Goal: Task Accomplishment & Management: Manage account settings

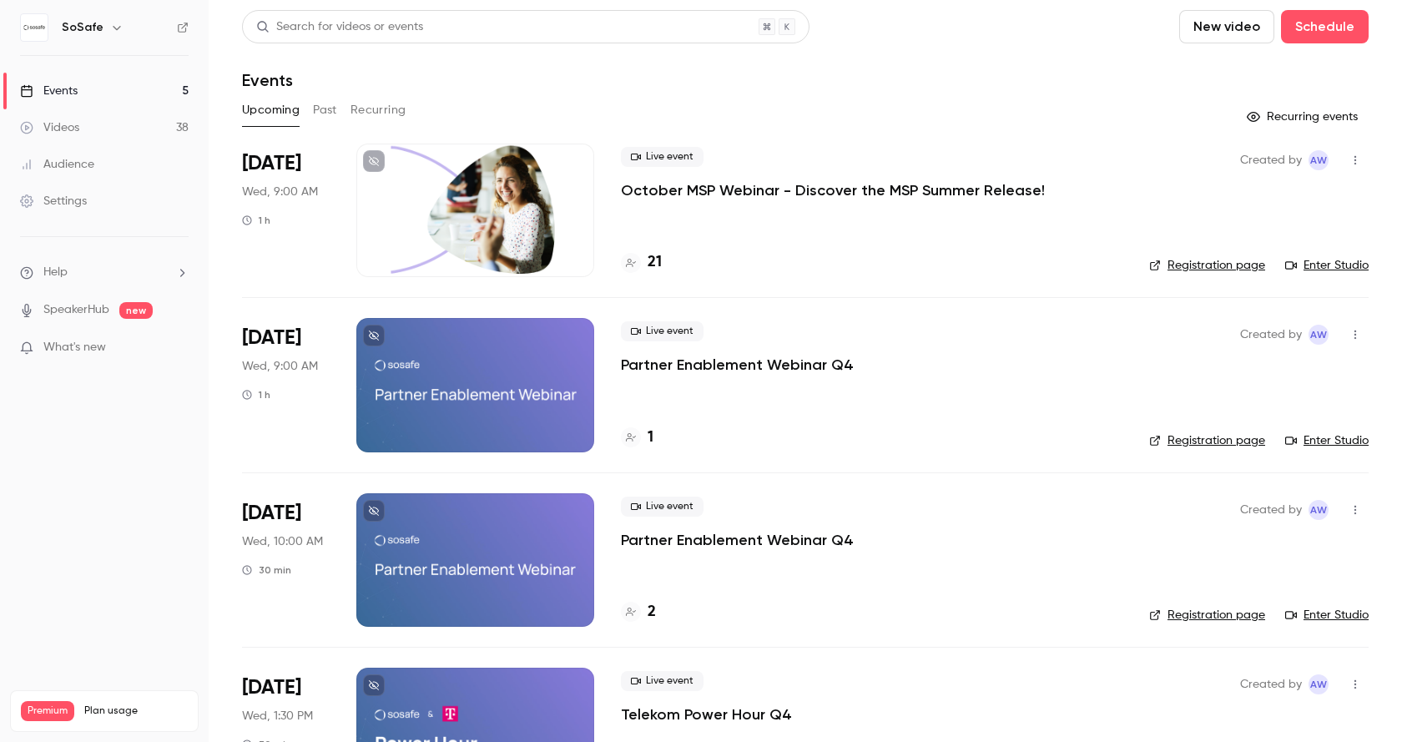
click at [329, 109] on button "Past" at bounding box center [325, 110] width 24 height 27
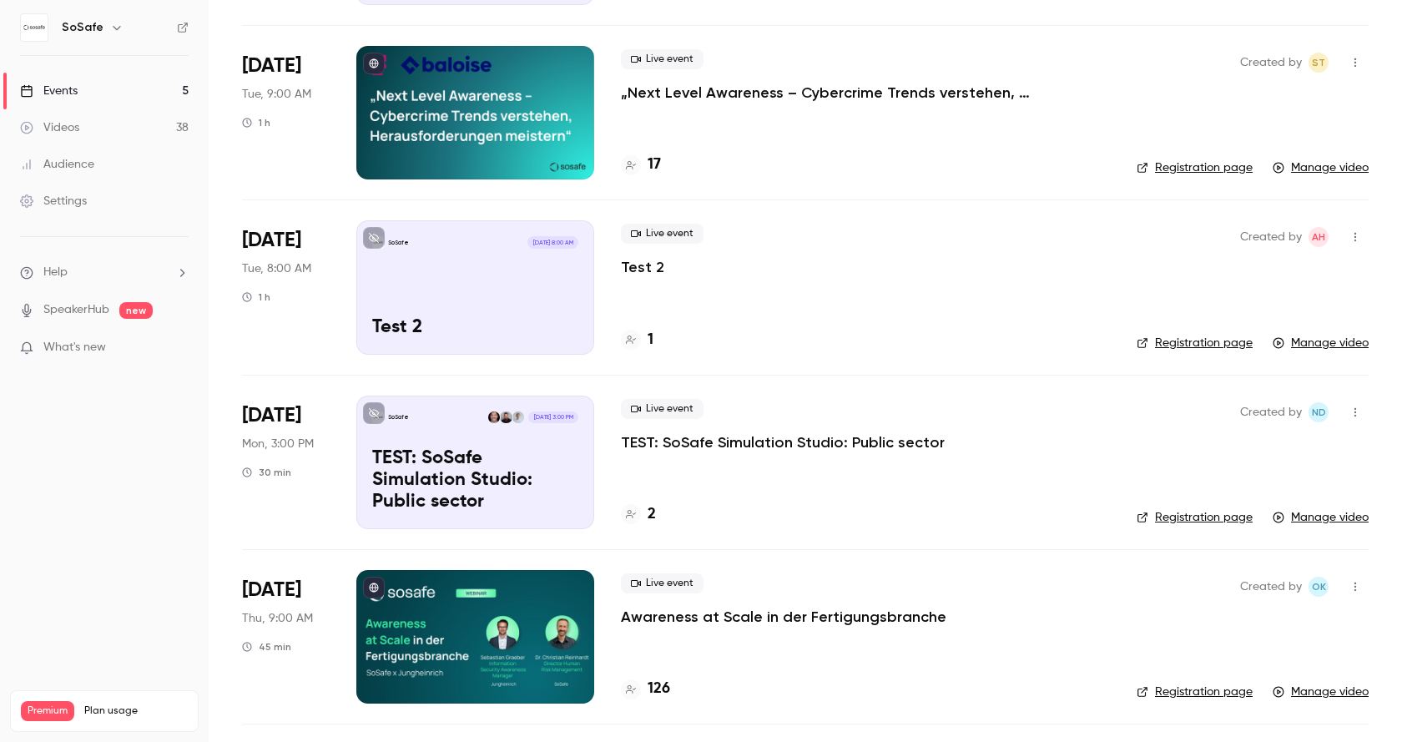
scroll to position [762, 0]
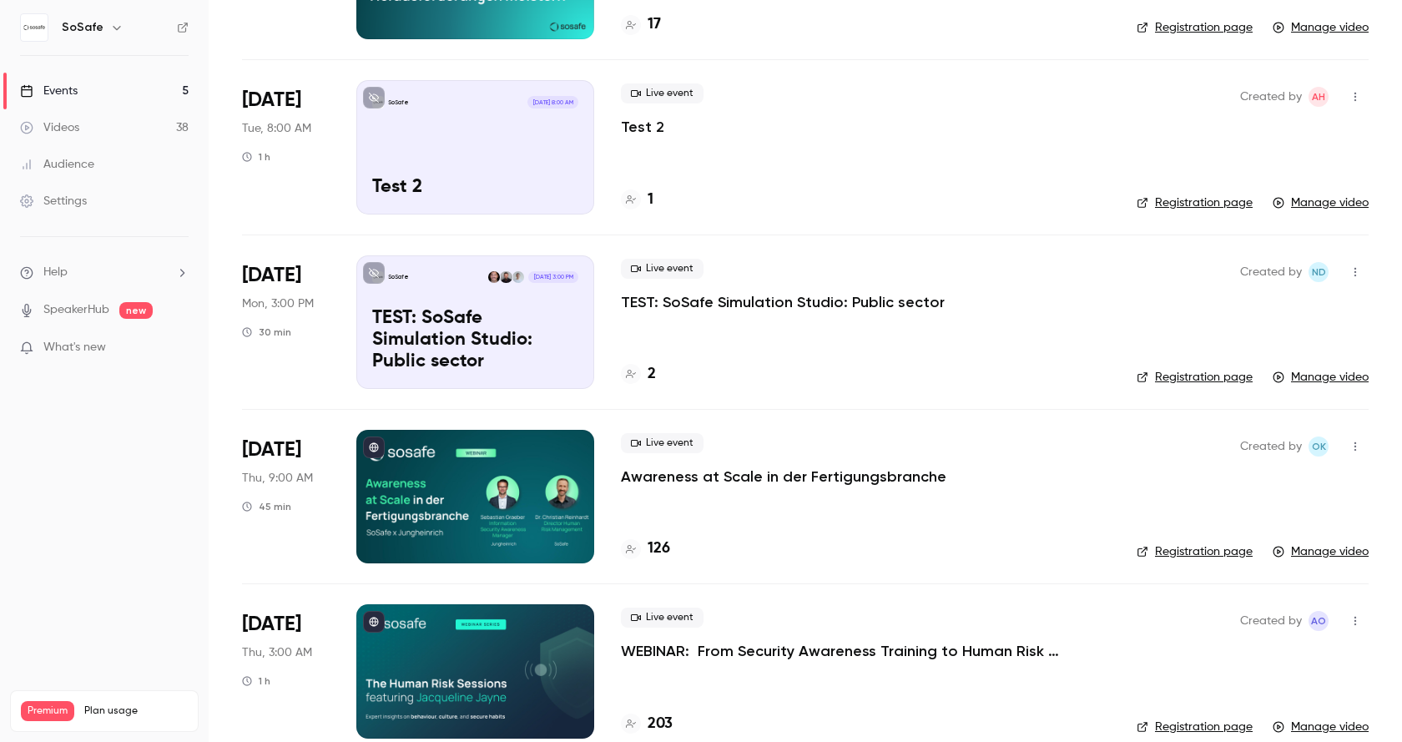
click at [783, 476] on p "Awareness at Scale in der Fertigungsbranche" at bounding box center [783, 476] width 325 height 20
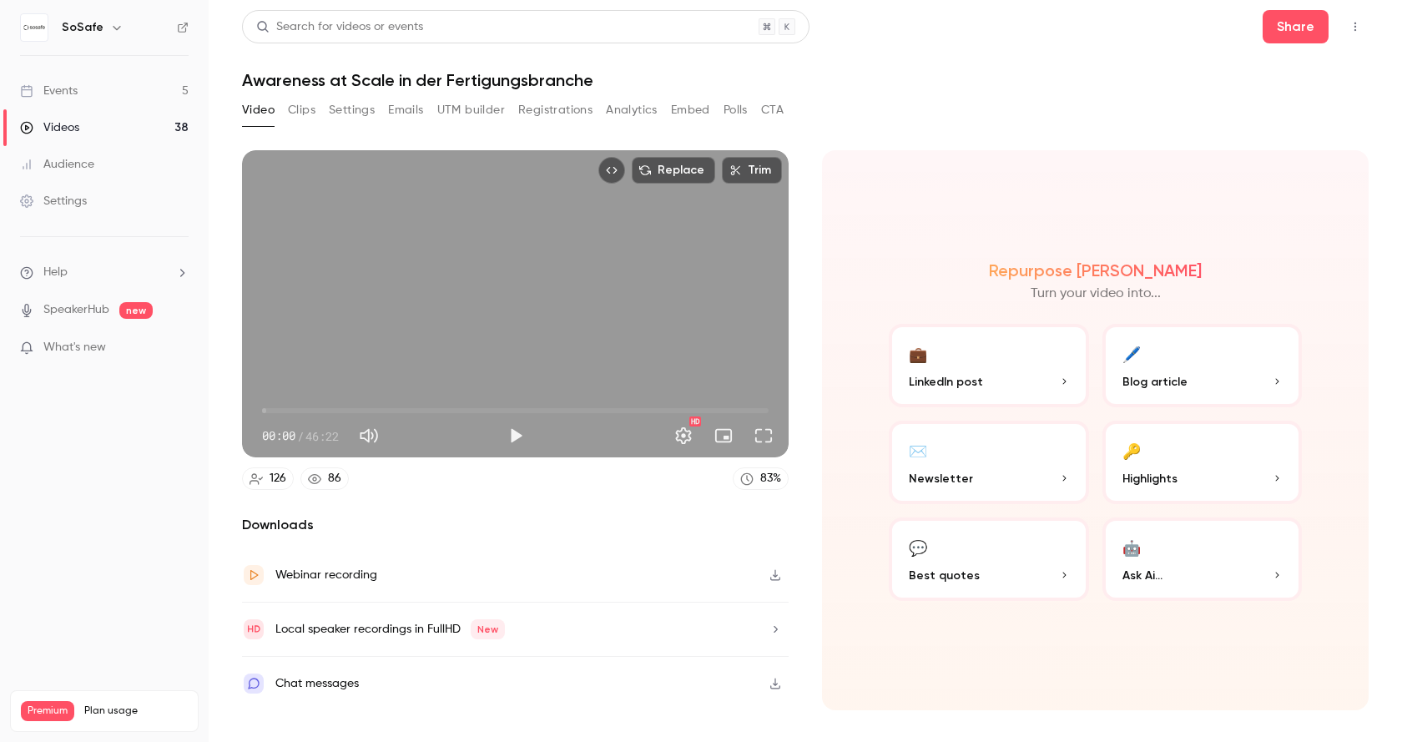
click at [345, 105] on button "Settings" at bounding box center [352, 110] width 46 height 27
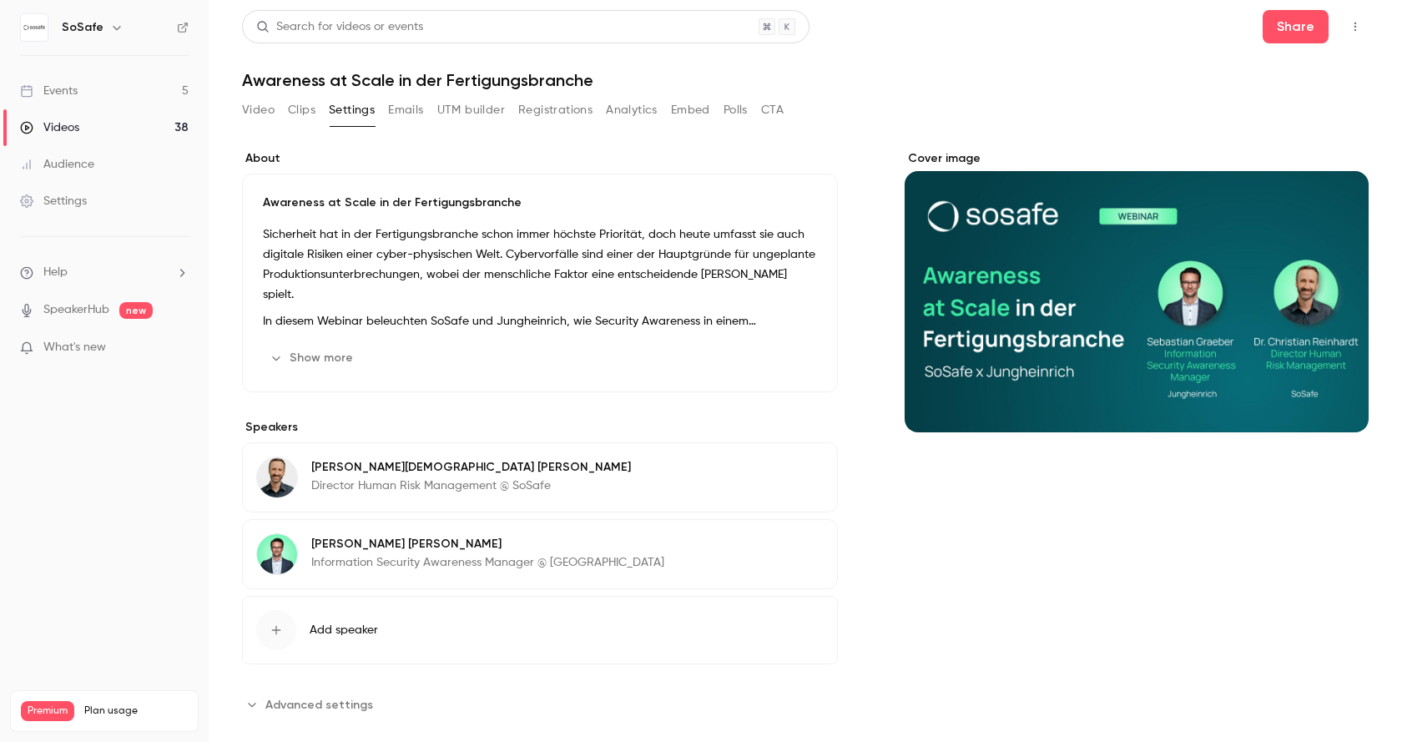
scroll to position [23, 0]
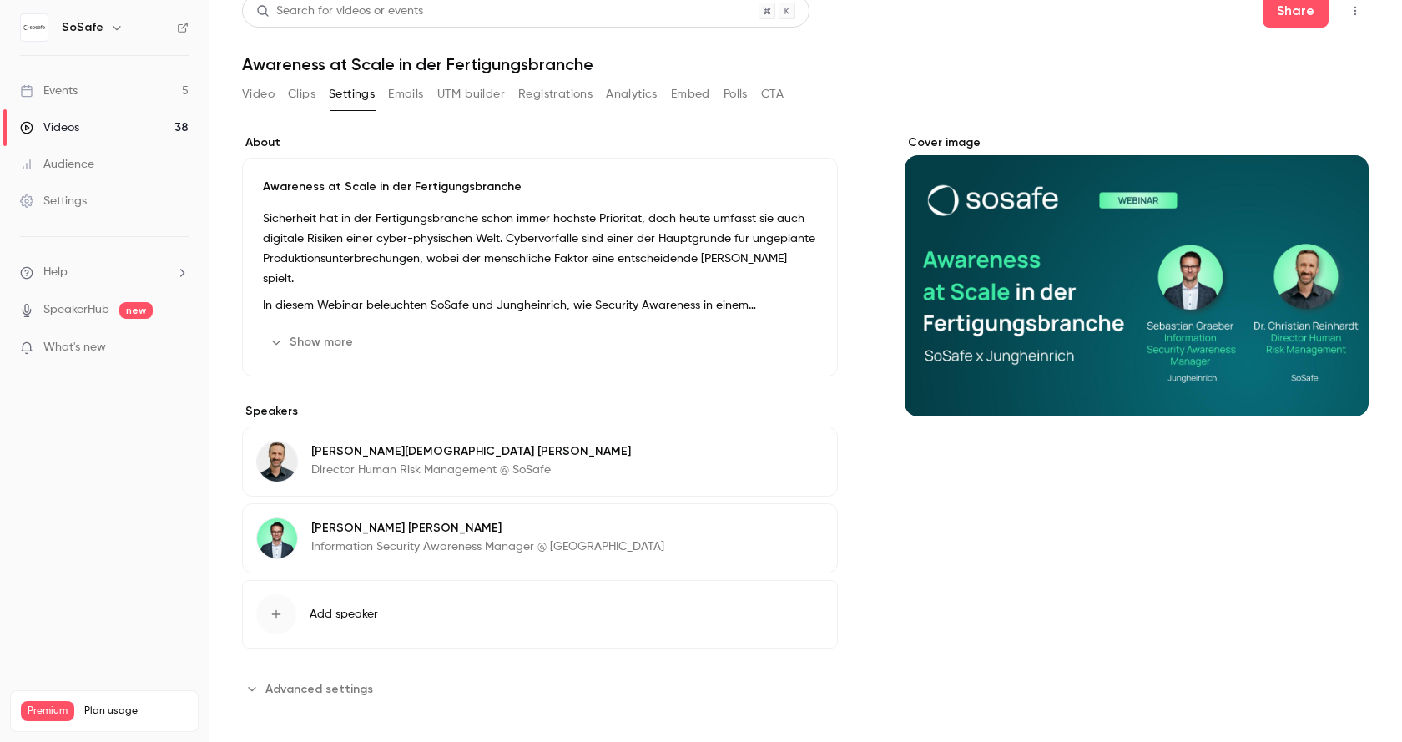
click at [305, 681] on span "Advanced settings" at bounding box center [319, 689] width 108 height 18
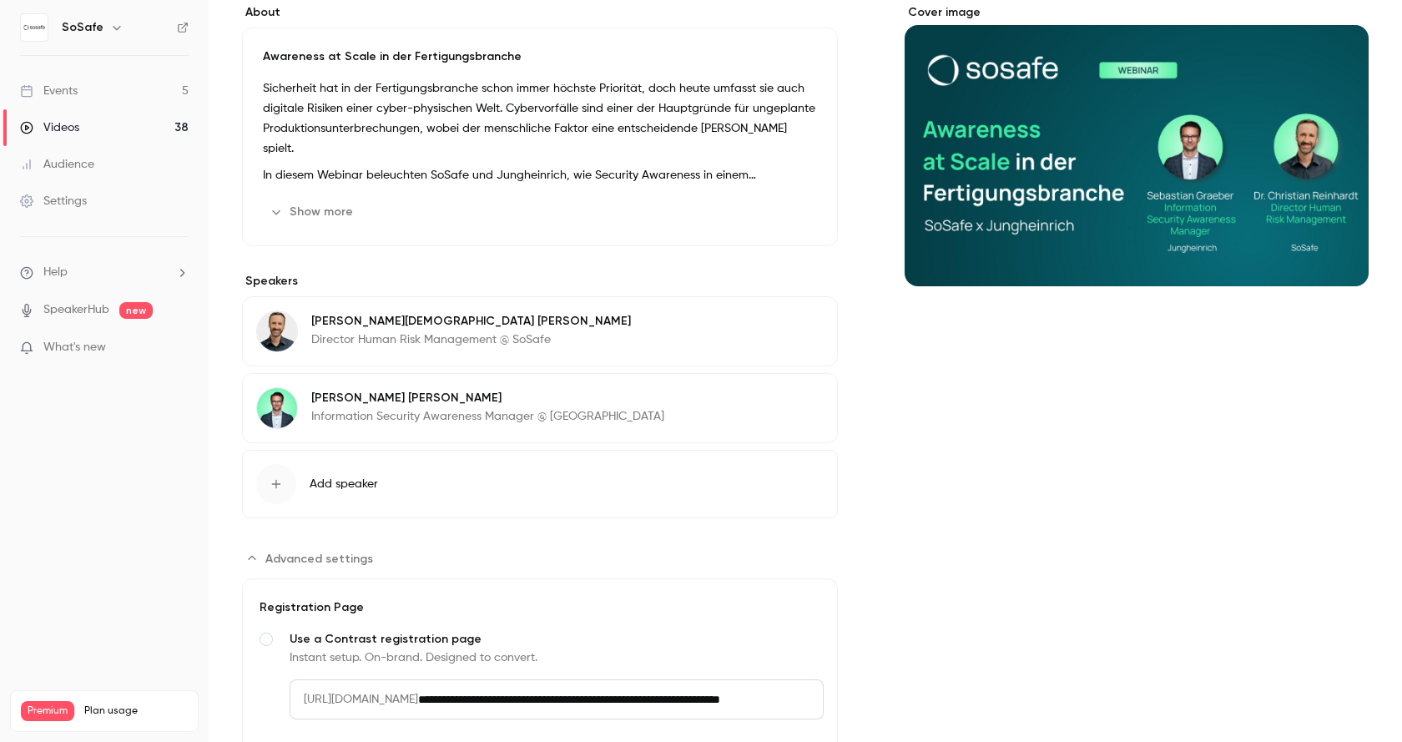
scroll to position [0, 0]
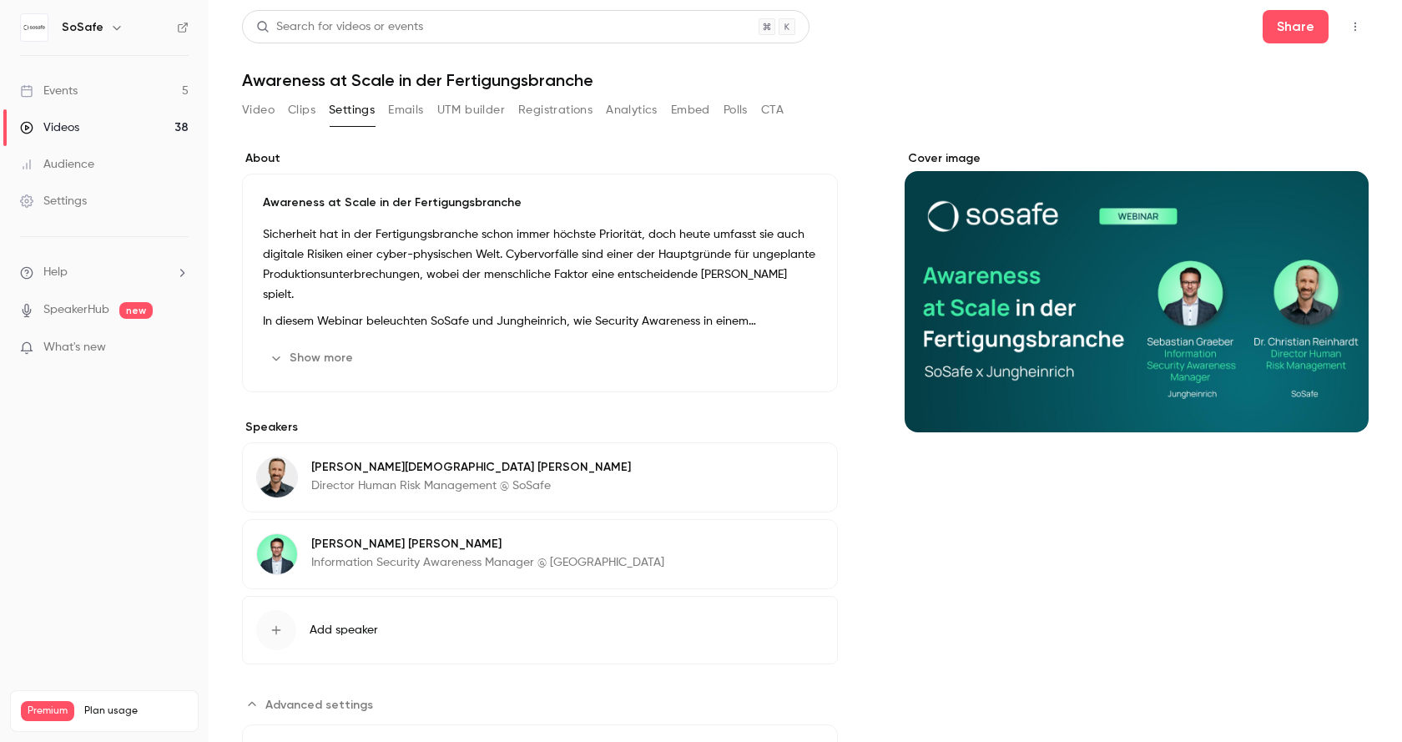
click at [637, 115] on button "Analytics" at bounding box center [632, 110] width 52 height 27
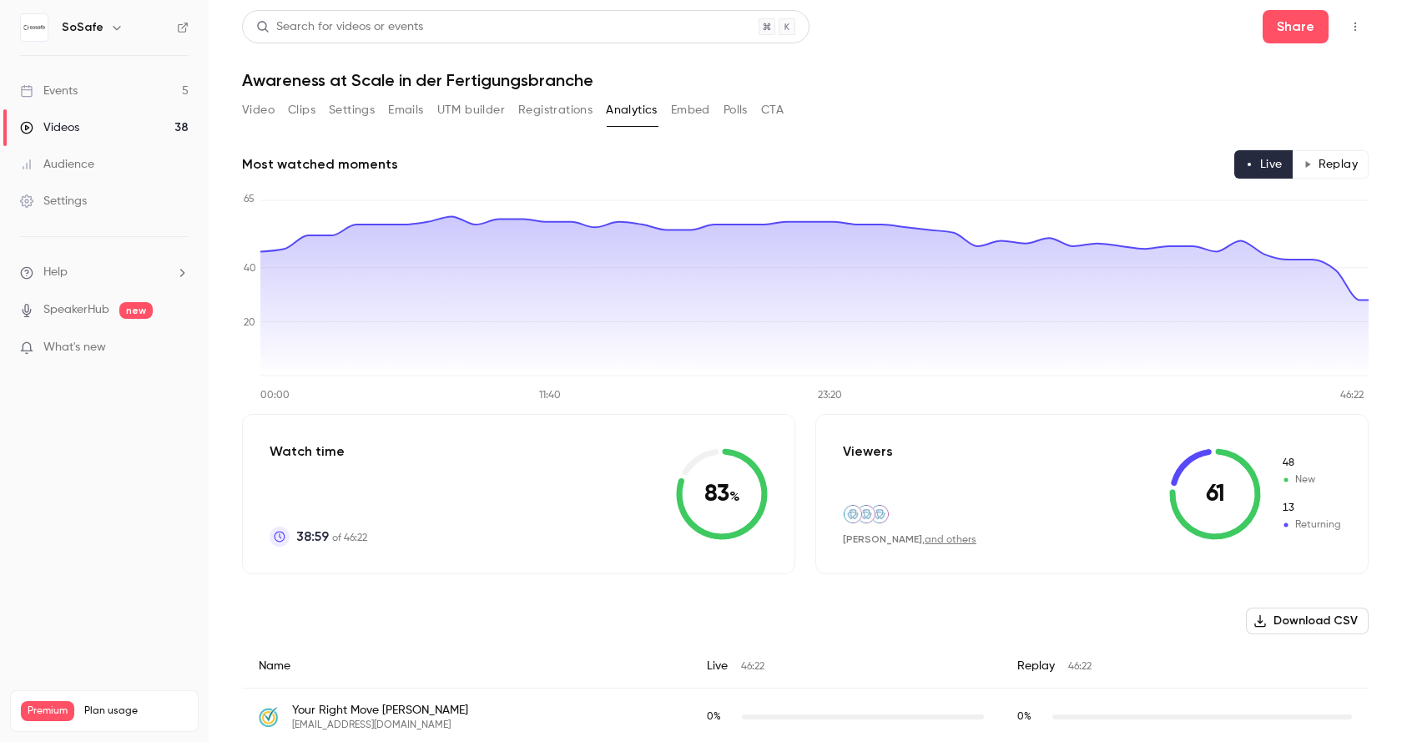
click at [575, 109] on button "Registrations" at bounding box center [555, 110] width 74 height 27
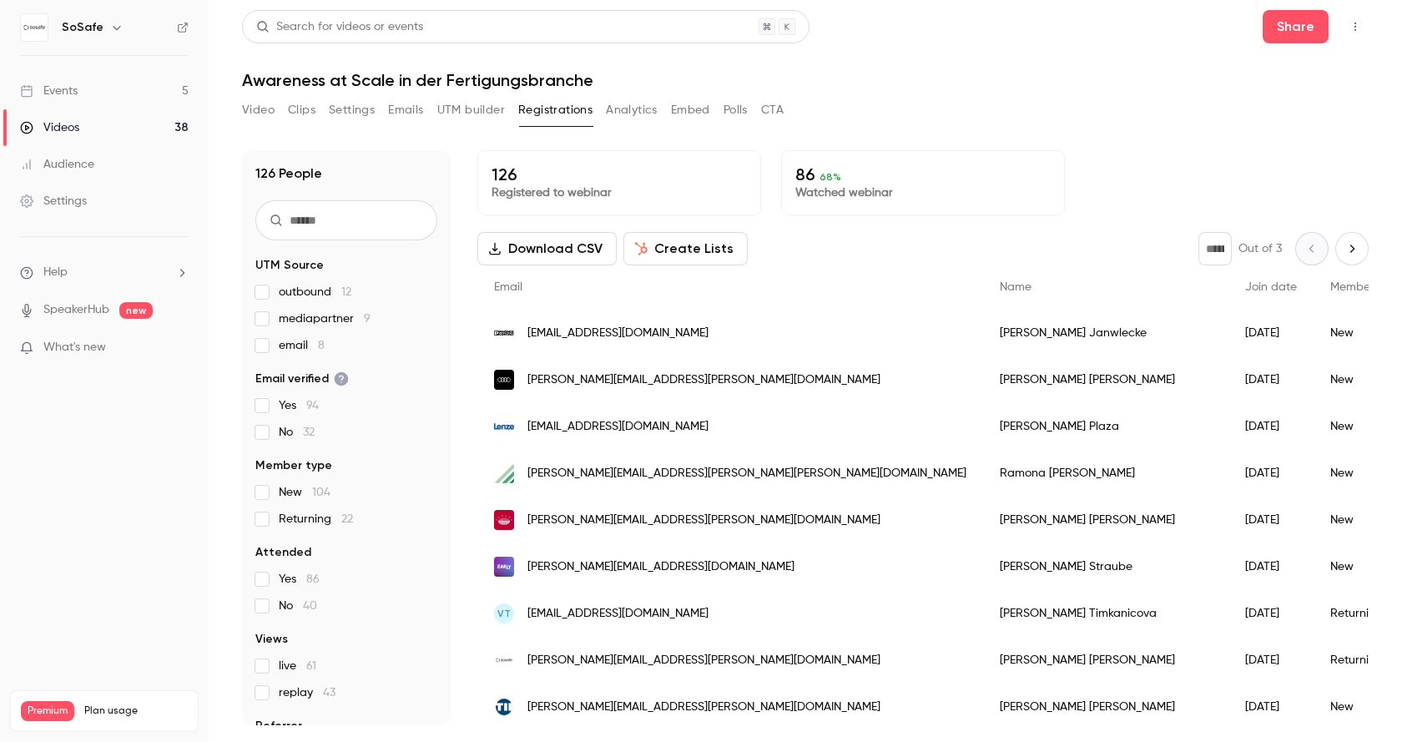
click at [248, 107] on button "Video" at bounding box center [258, 110] width 33 height 27
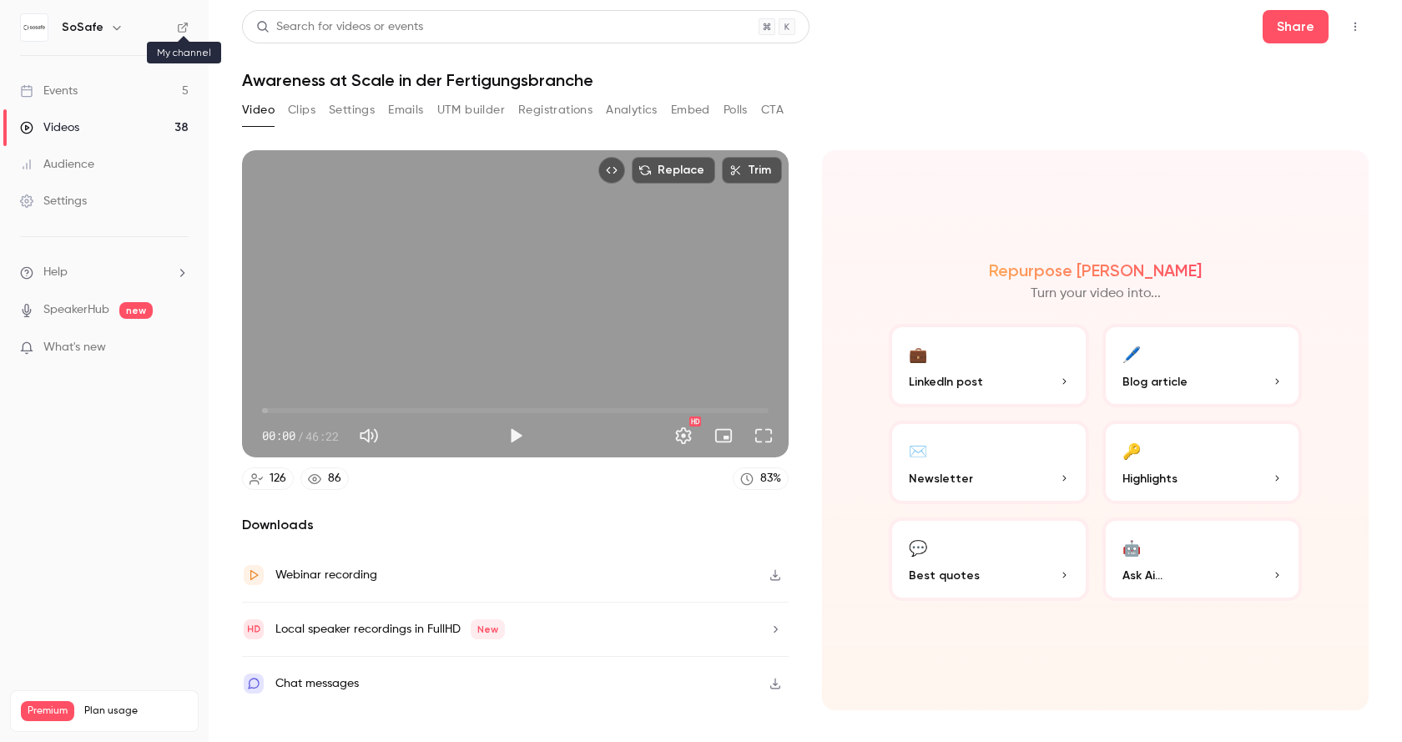
click at [184, 29] on icon at bounding box center [183, 28] width 12 height 12
click at [111, 26] on icon "button" at bounding box center [116, 27] width 13 height 13
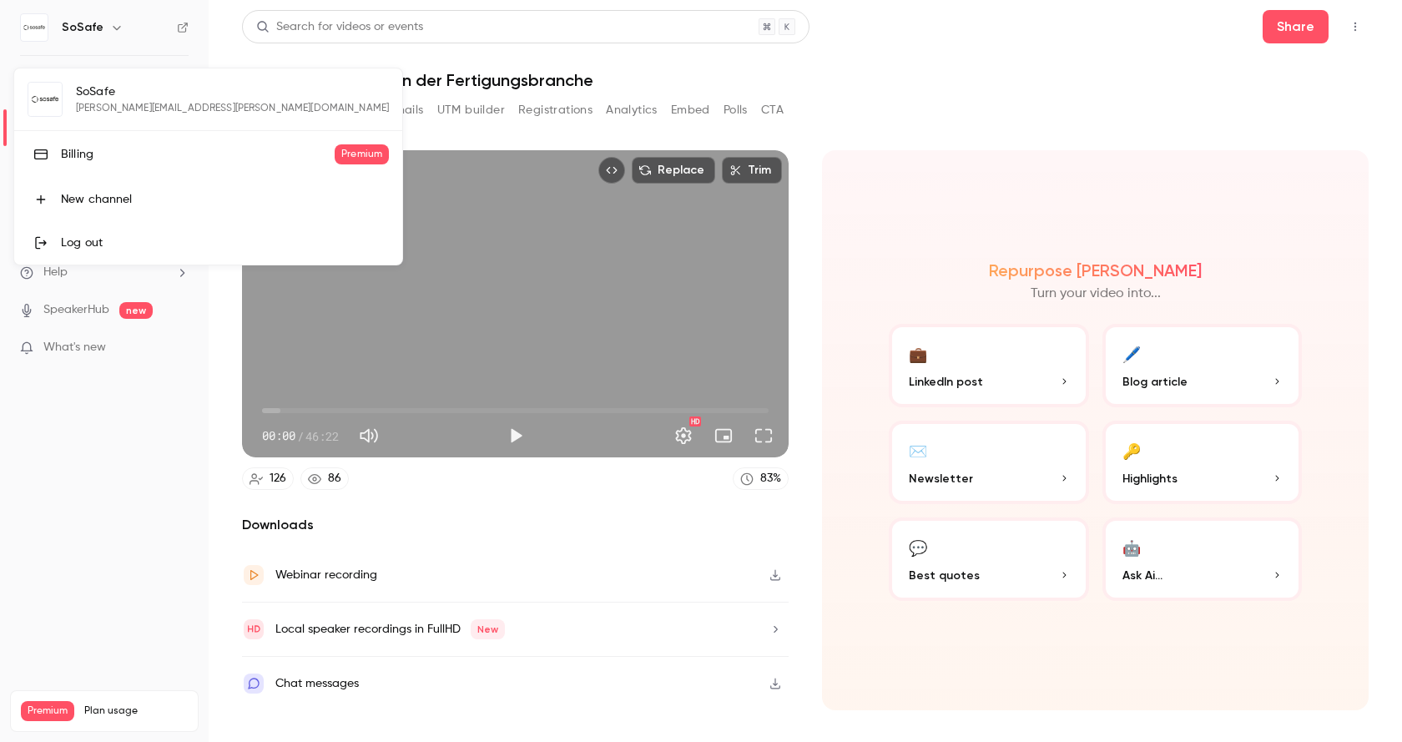
click at [1199, 57] on div at bounding box center [701, 371] width 1402 height 742
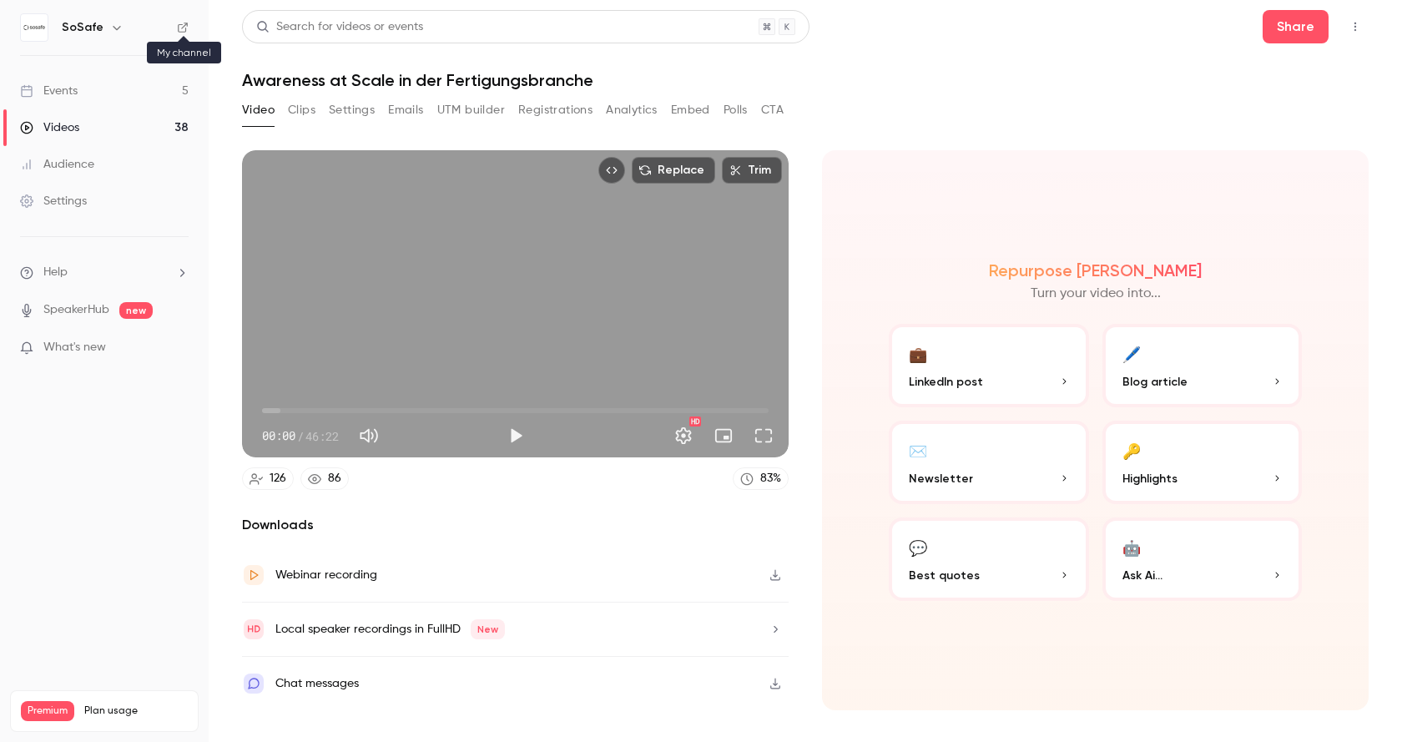
click at [178, 25] on icon at bounding box center [183, 28] width 10 height 10
click at [1355, 28] on icon "Top Bar Actions" at bounding box center [1354, 27] width 13 height 12
click at [120, 132] on div at bounding box center [701, 371] width 1402 height 742
click at [63, 130] on div "Videos" at bounding box center [49, 127] width 59 height 17
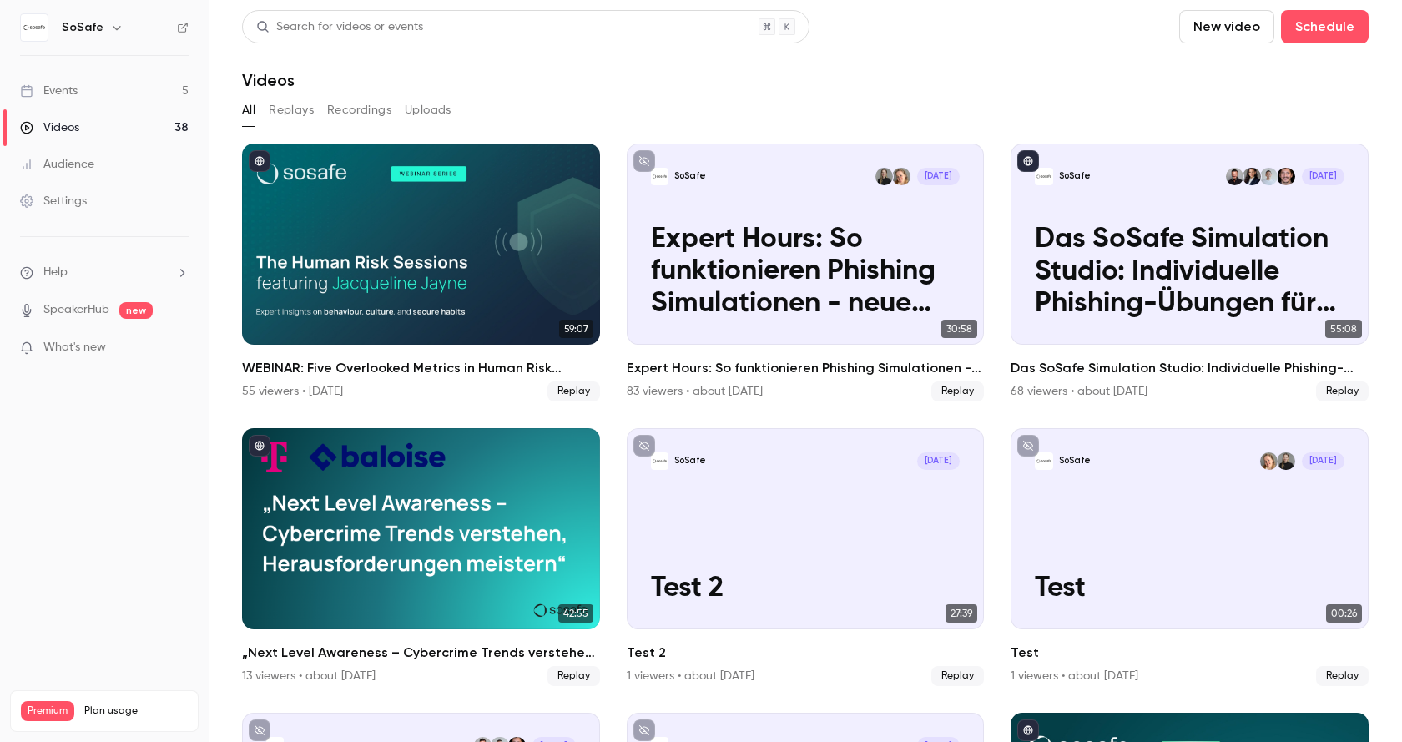
click at [73, 201] on div "Settings" at bounding box center [53, 201] width 67 height 17
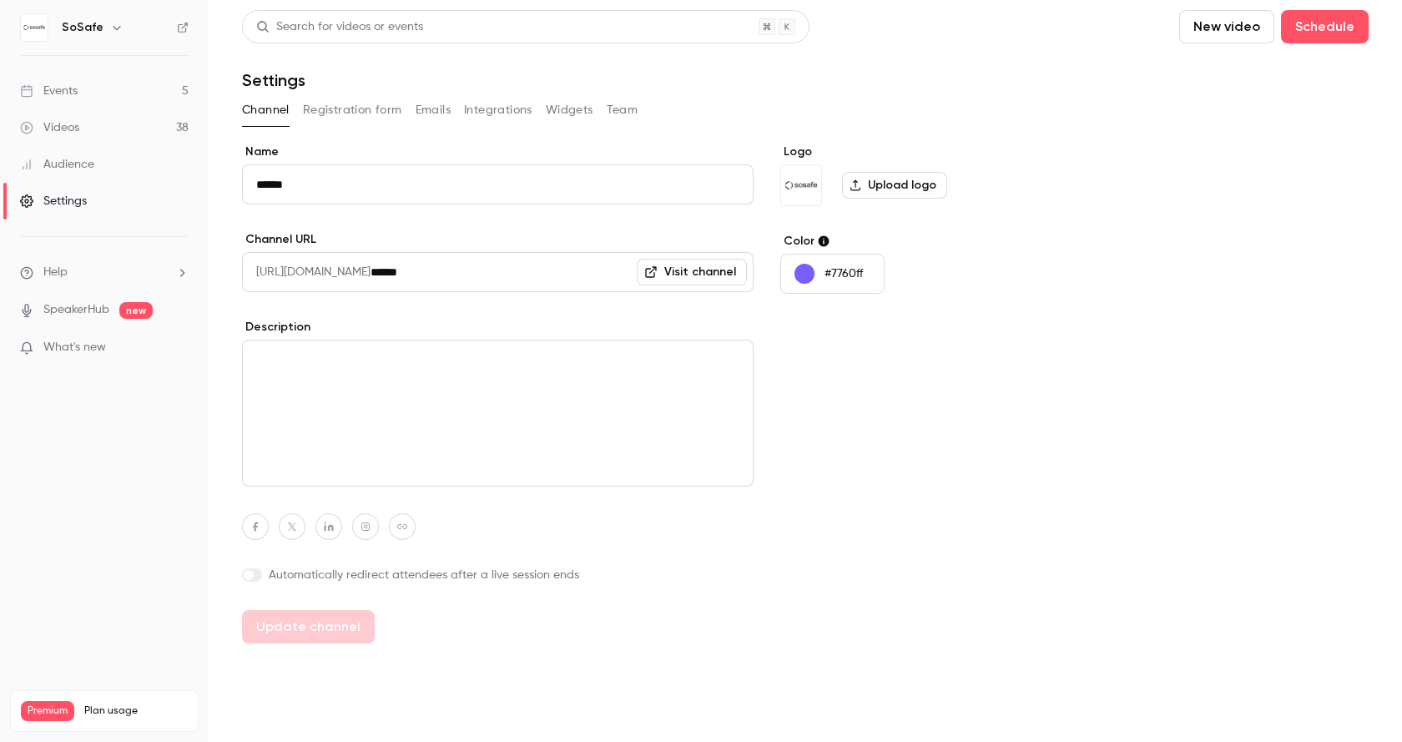
click at [617, 107] on button "Team" at bounding box center [623, 110] width 32 height 27
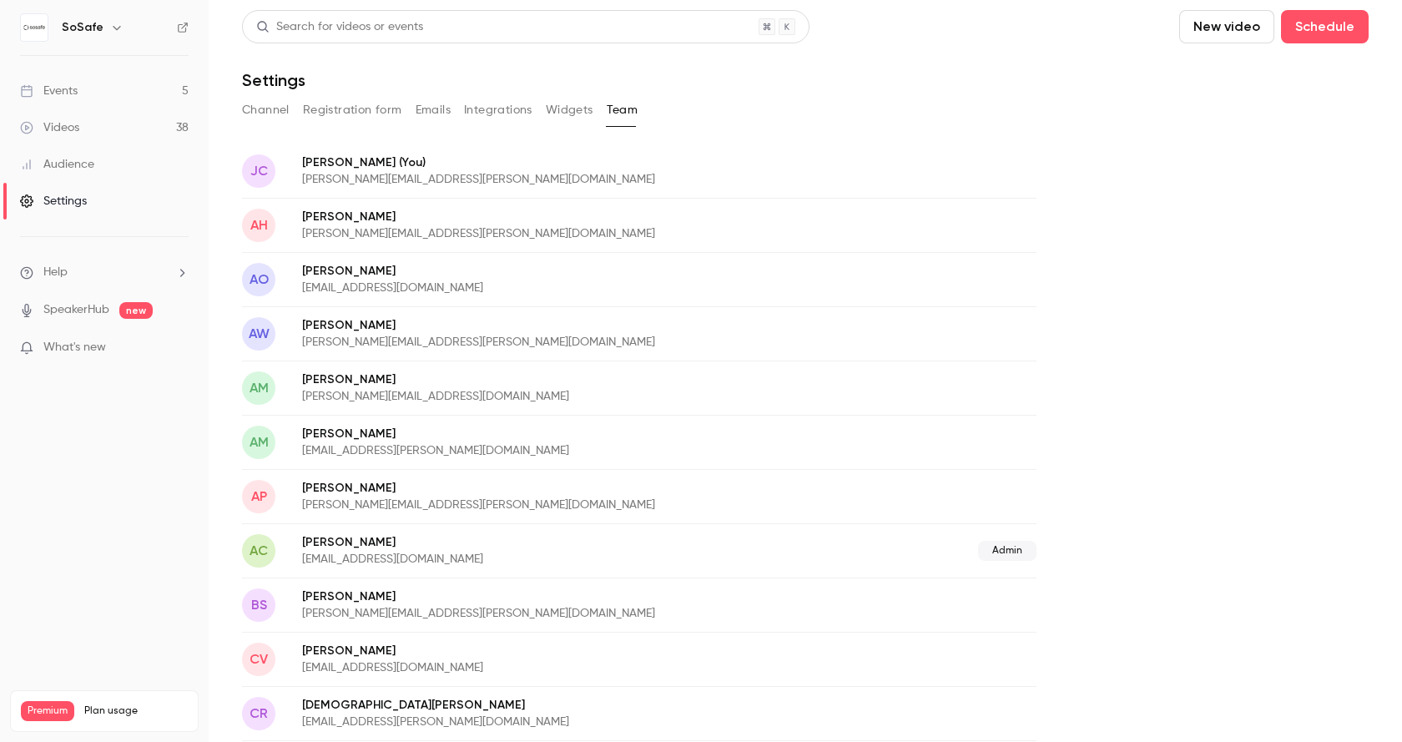
click at [486, 114] on button "Integrations" at bounding box center [498, 110] width 68 height 27
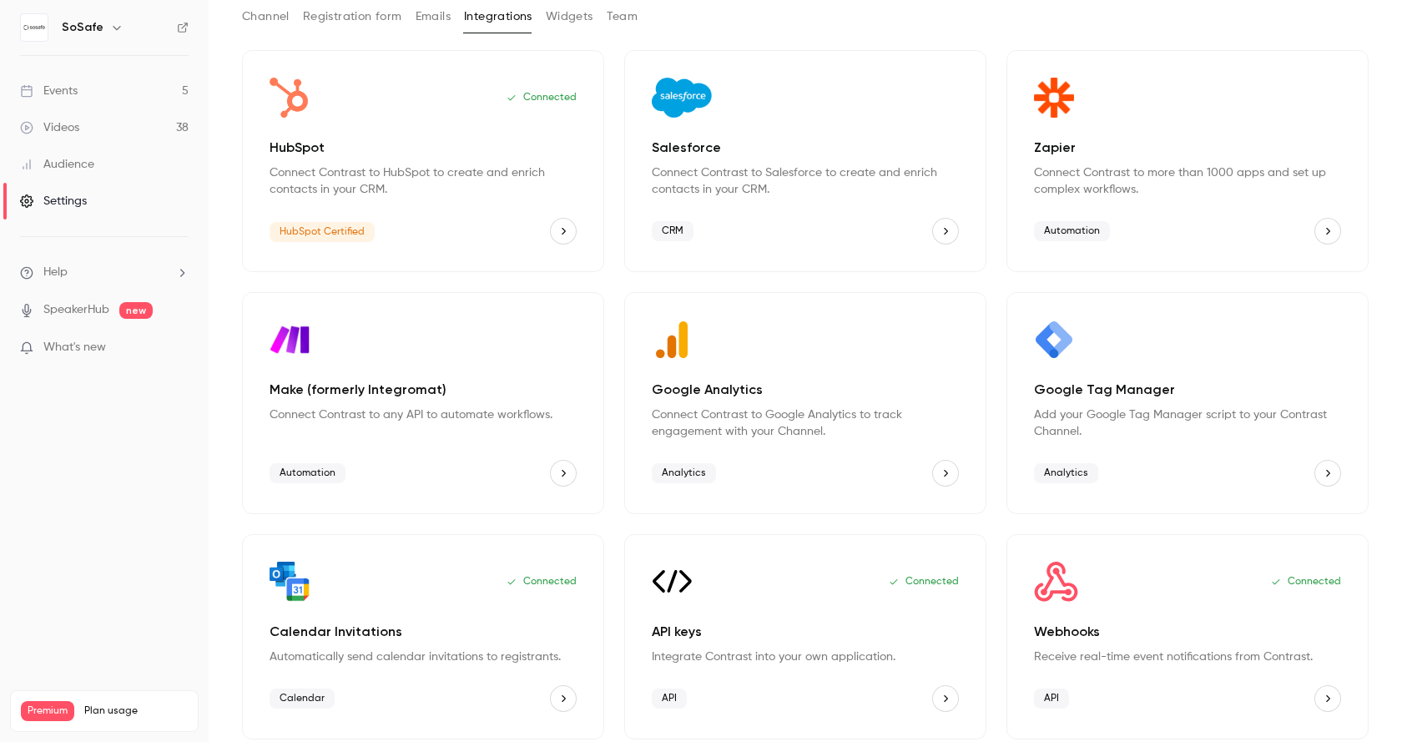
scroll to position [101, 0]
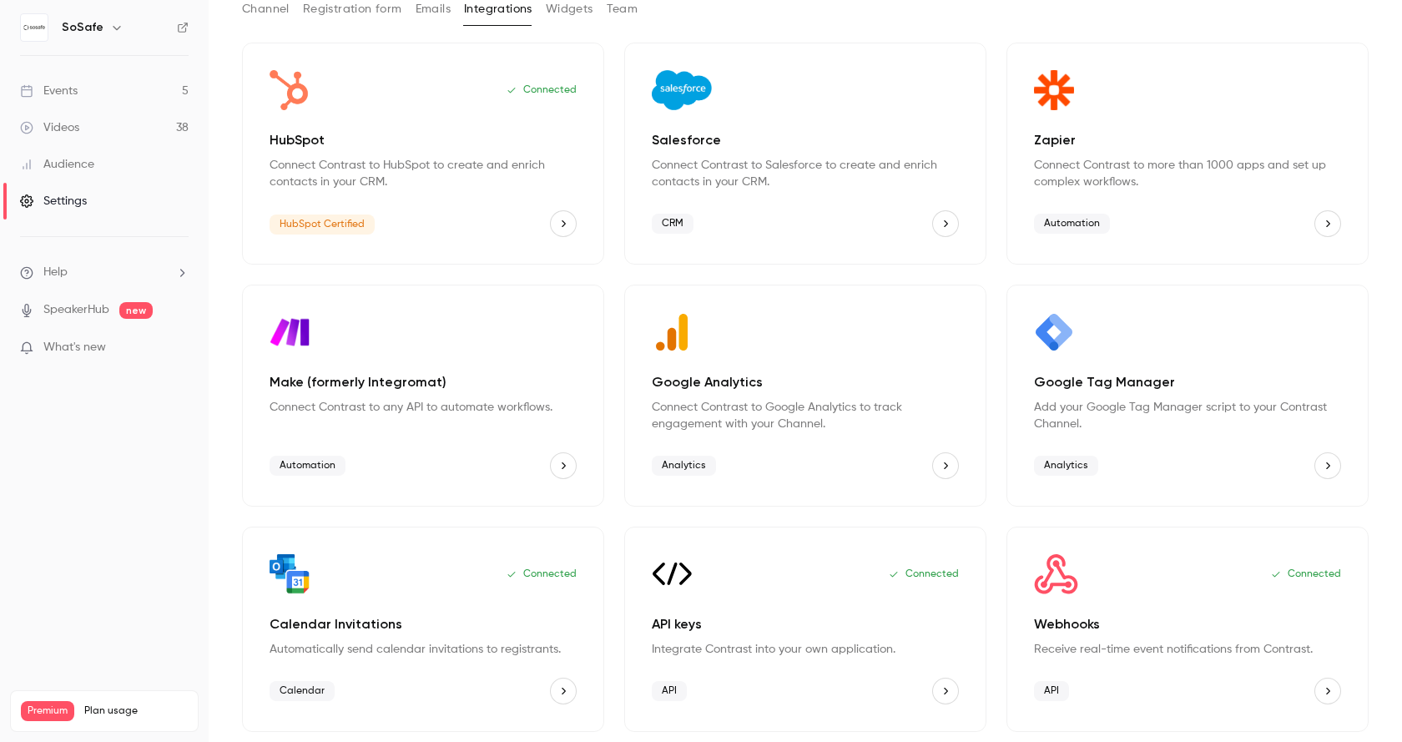
click at [819, 636] on div "API keys Integrate Contrast into your own application." at bounding box center [805, 635] width 307 height 43
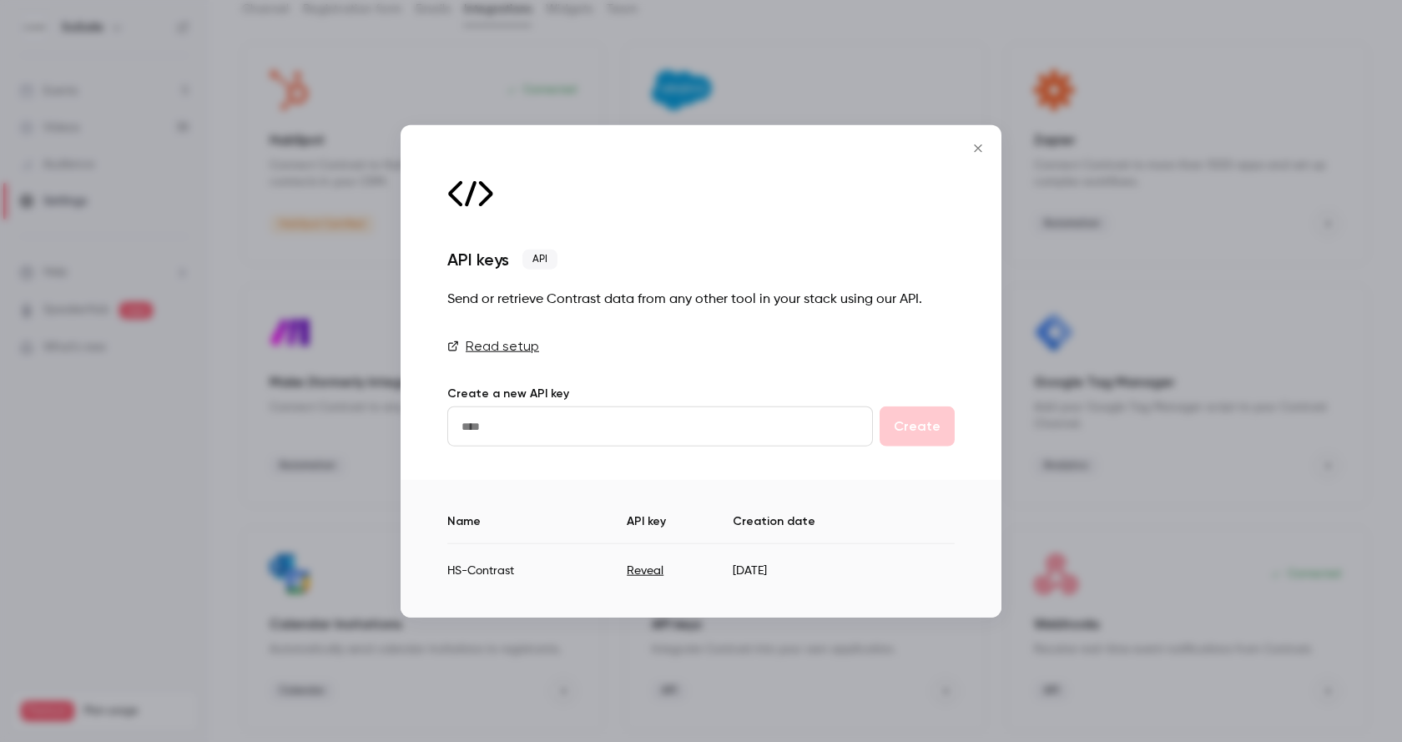
click at [602, 432] on input "text" at bounding box center [660, 426] width 426 height 40
type input "**********"
click at [930, 423] on button "Create" at bounding box center [916, 426] width 75 height 40
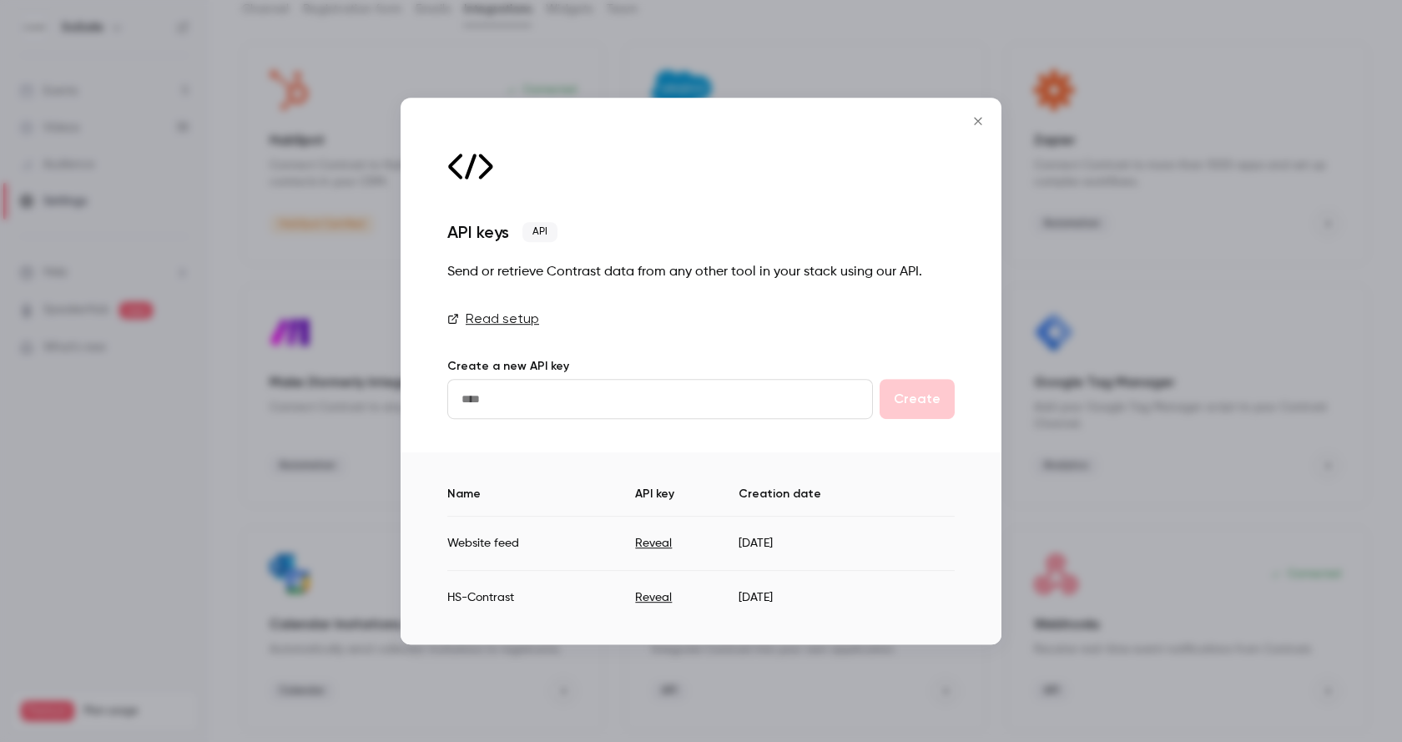
click at [647, 540] on button "Reveal" at bounding box center [653, 543] width 37 height 17
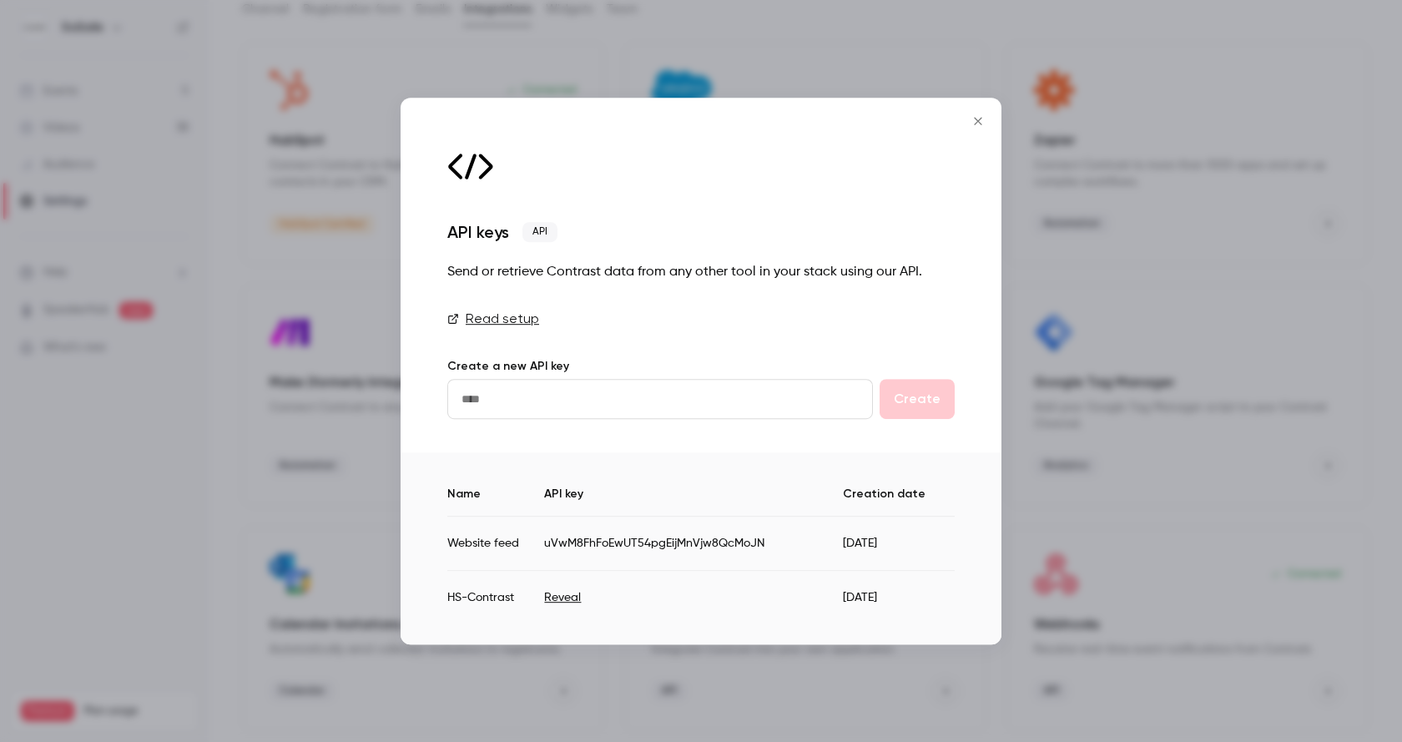
click at [666, 542] on td "uVwM8FhFoEwUT54pgEijMnVjw8QcMoJN" at bounding box center [693, 543] width 298 height 54
copy td "uVwM8FhFoEwUT54pgEijMnVjw8QcMoJN"
click at [976, 117] on icon "Close" at bounding box center [978, 120] width 20 height 13
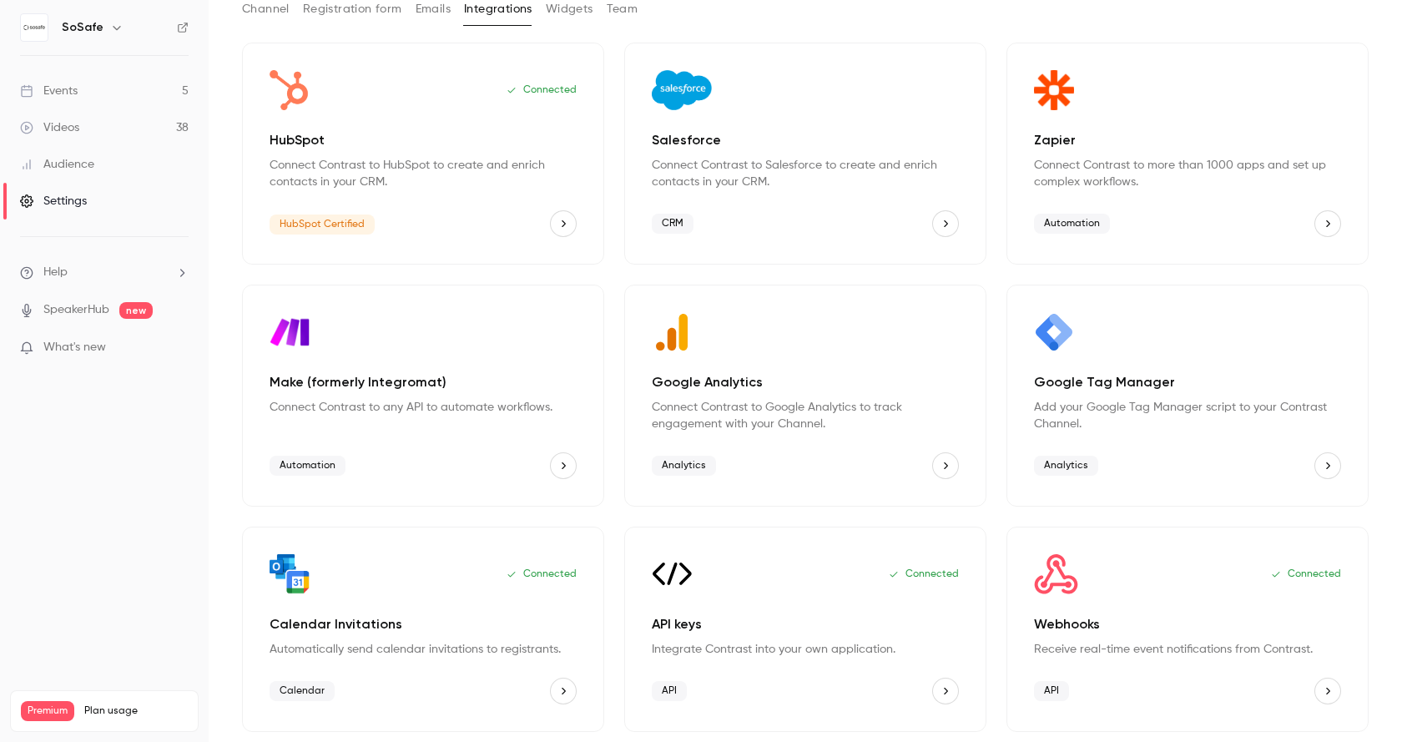
scroll to position [0, 0]
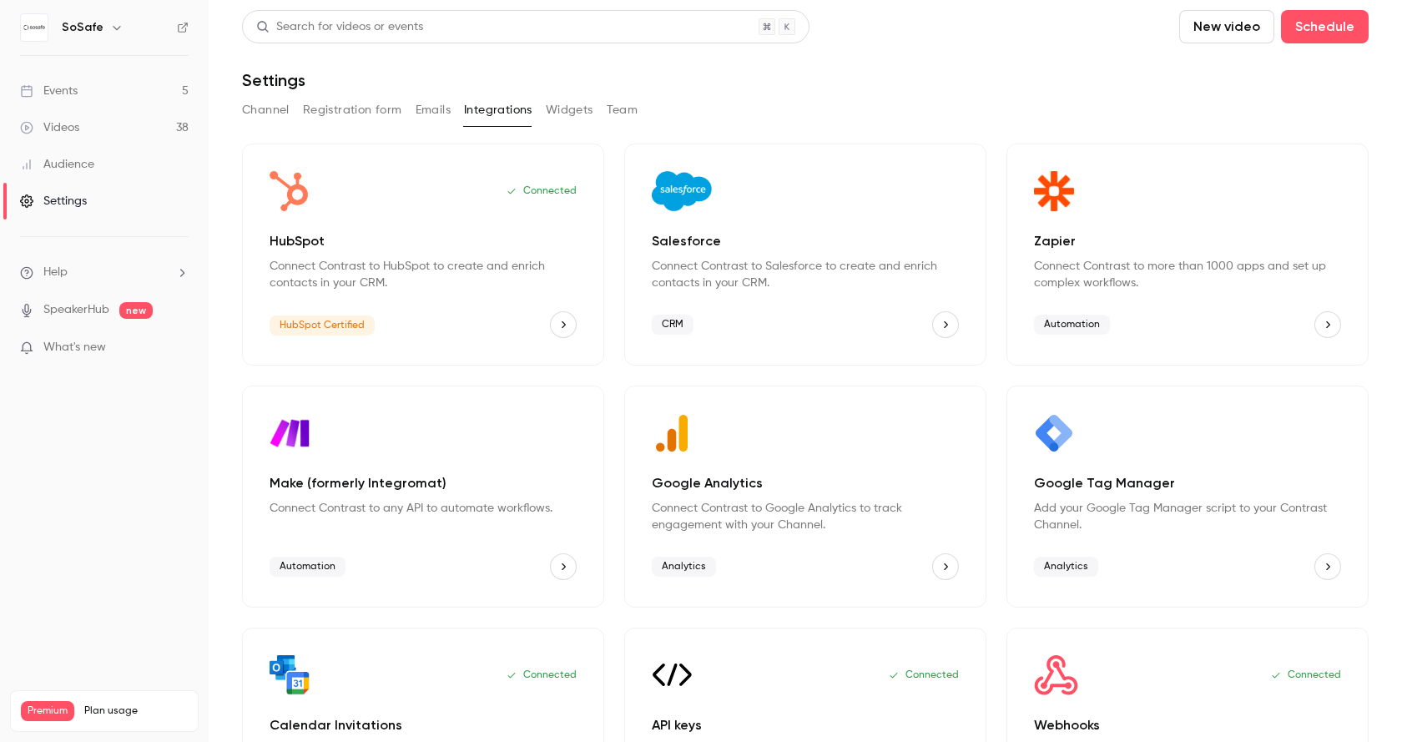
click at [82, 98] on link "Events 5" at bounding box center [104, 91] width 209 height 37
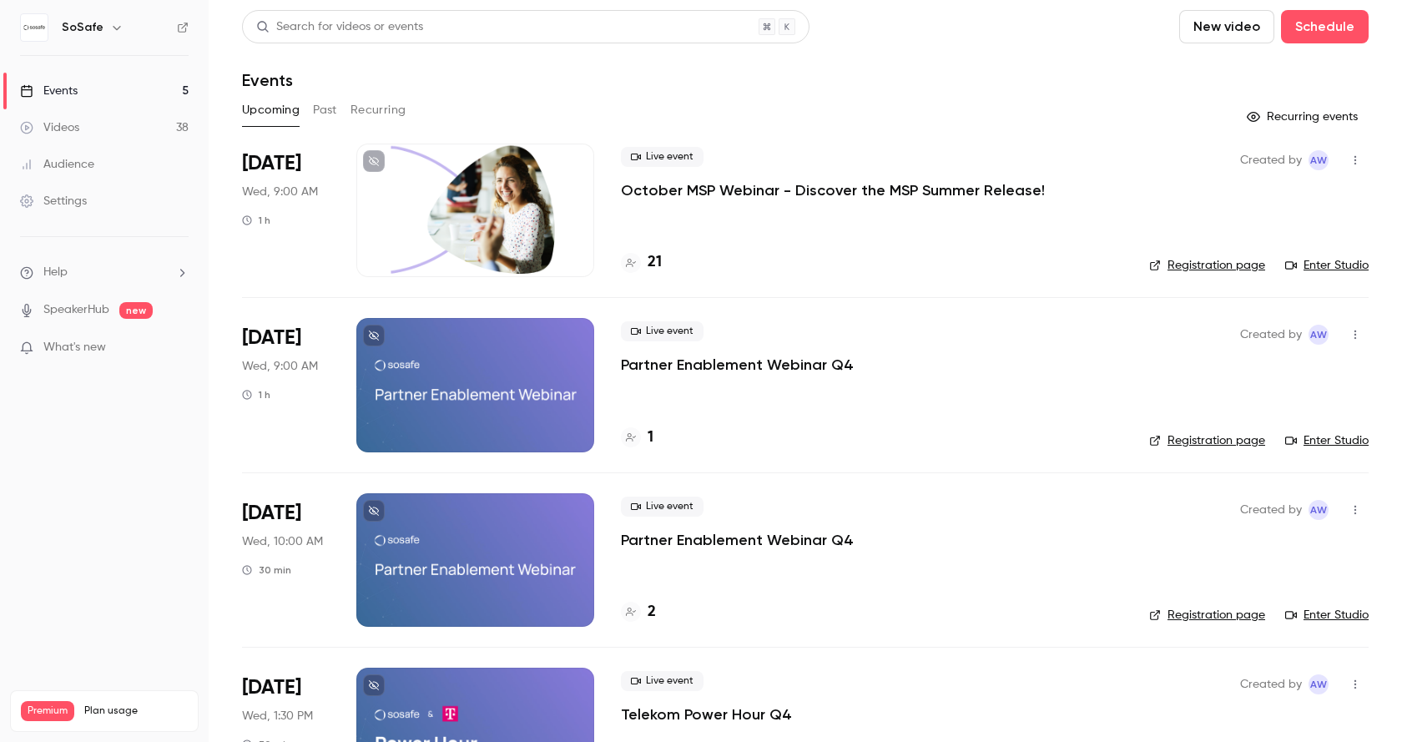
click at [332, 27] on div "Search for videos or events" at bounding box center [339, 27] width 167 height 18
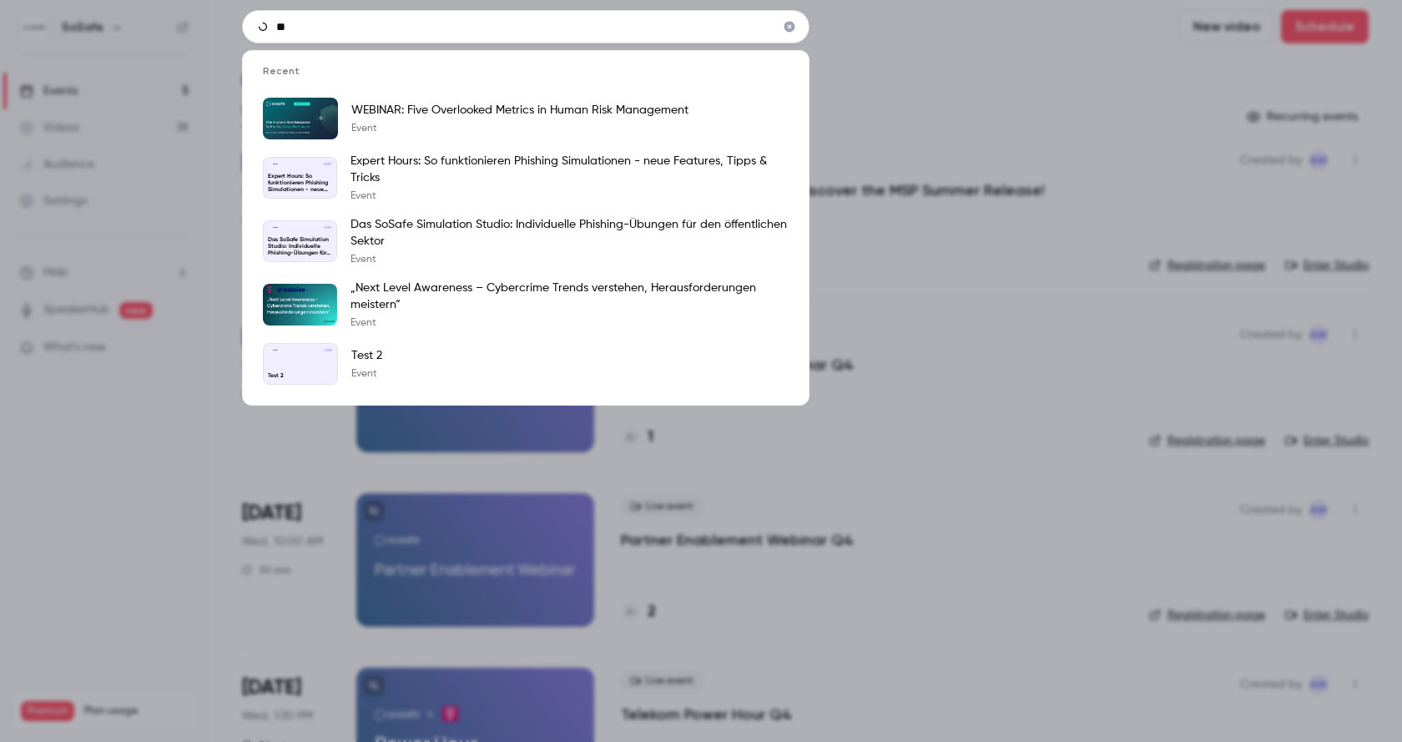
type input "*"
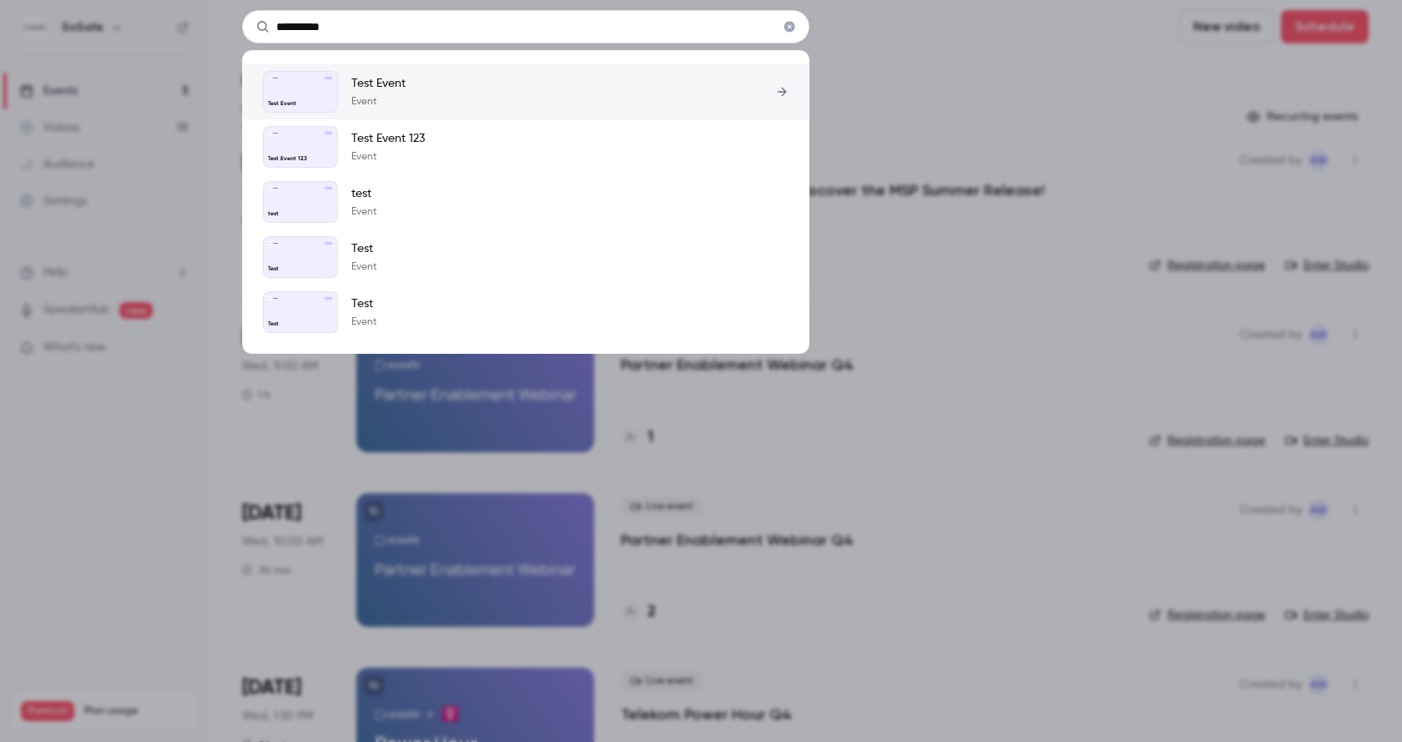
type input "**********"
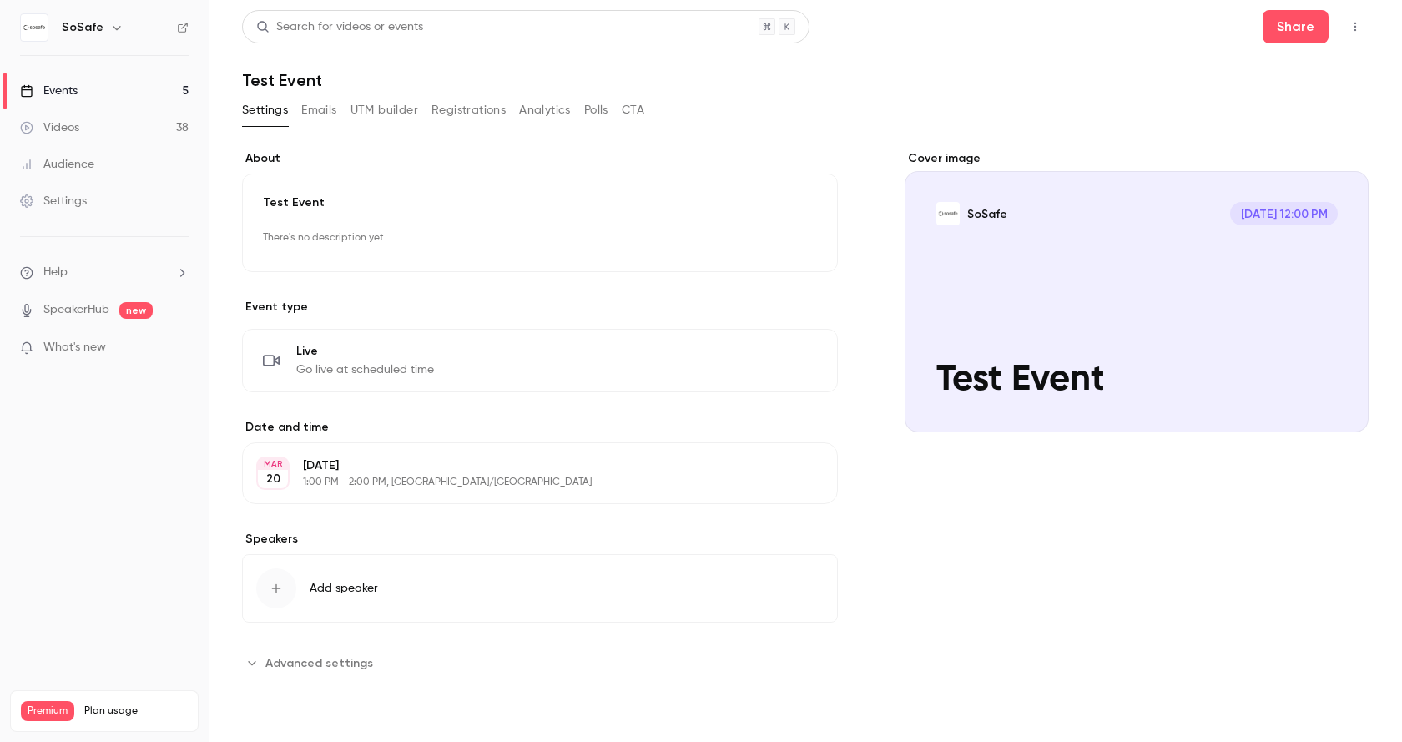
click at [179, 27] on icon at bounding box center [183, 28] width 12 height 12
